Goal: Task Accomplishment & Management: Manage account settings

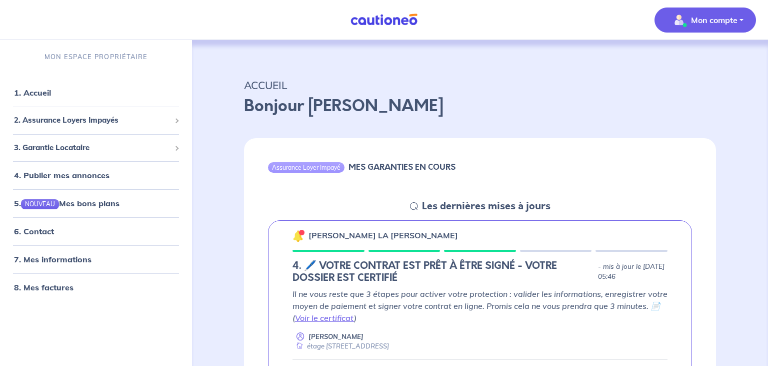
click at [672, 23] on img "button" at bounding box center [679, 20] width 16 height 16
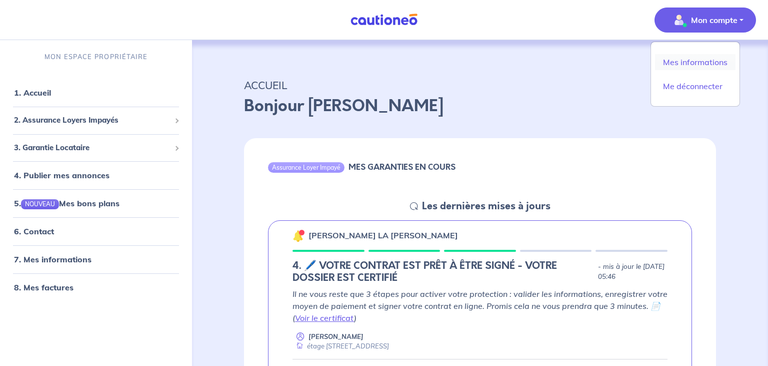
click at [677, 59] on link "Mes informations" at bounding box center [695, 62] width 81 height 16
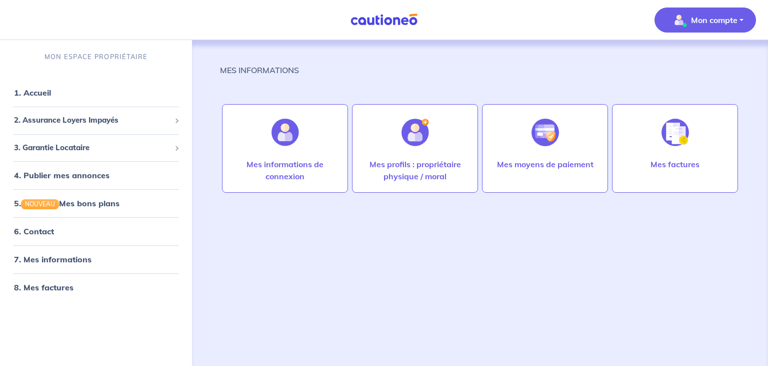
click at [680, 19] on img "button" at bounding box center [679, 20] width 16 height 16
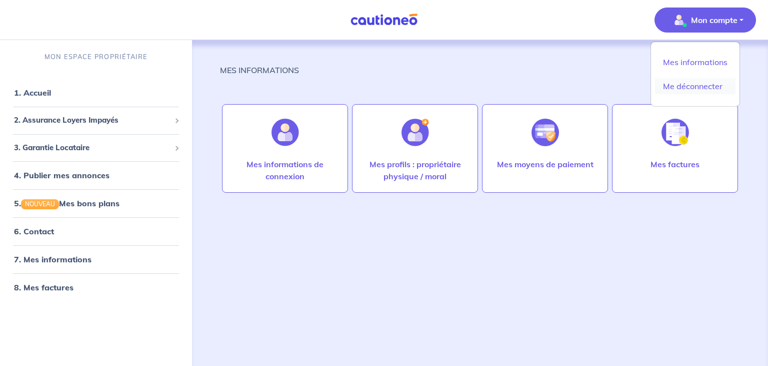
click at [692, 85] on link "Me déconnecter" at bounding box center [695, 86] width 81 height 16
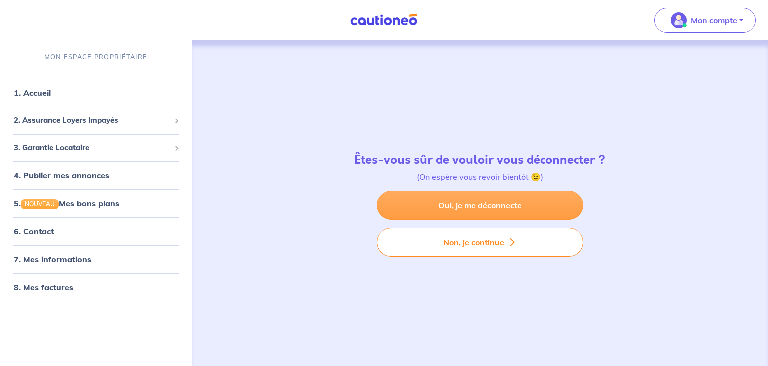
click at [520, 196] on link "Oui, je me déconnecte" at bounding box center [480, 205] width 207 height 29
